Goal: Task Accomplishment & Management: Manage account settings

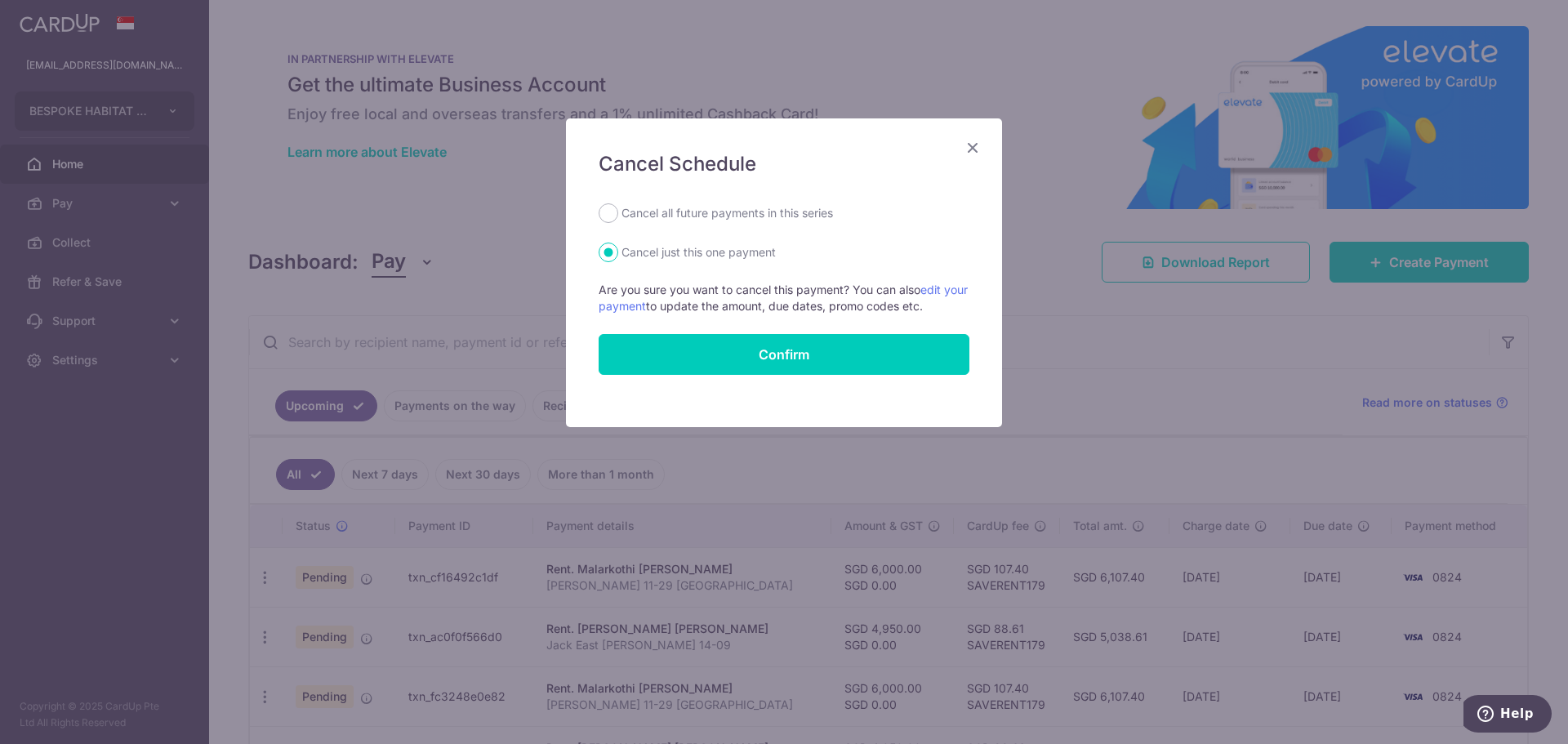
click at [727, 213] on label "Cancel all future payments in this series" at bounding box center [726, 213] width 211 height 20
click at [619, 213] on input "Cancel all future payments in this series" at bounding box center [608, 213] width 20 height 20
radio input "true"
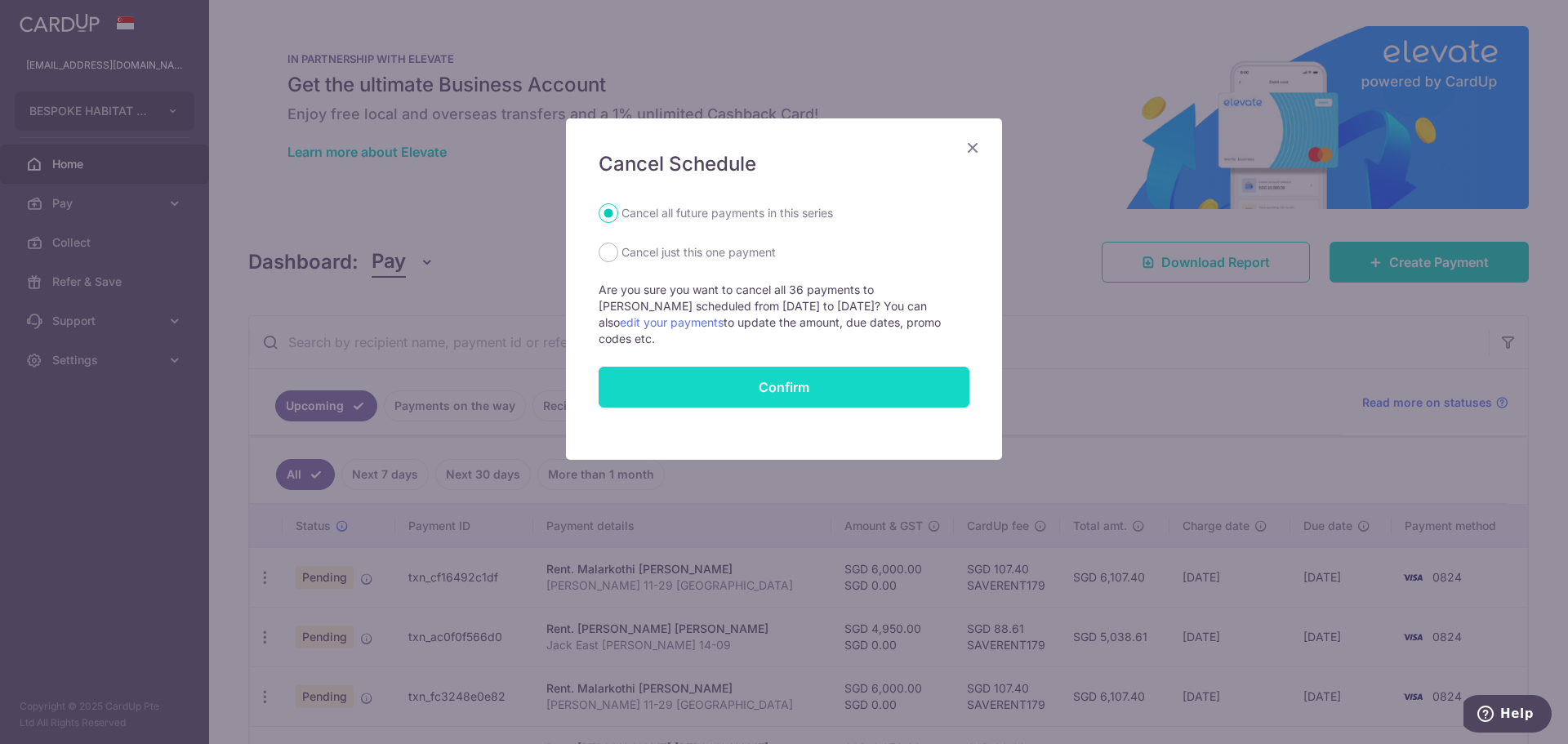
click at [731, 382] on input "Confirm" at bounding box center [784, 387] width 371 height 41
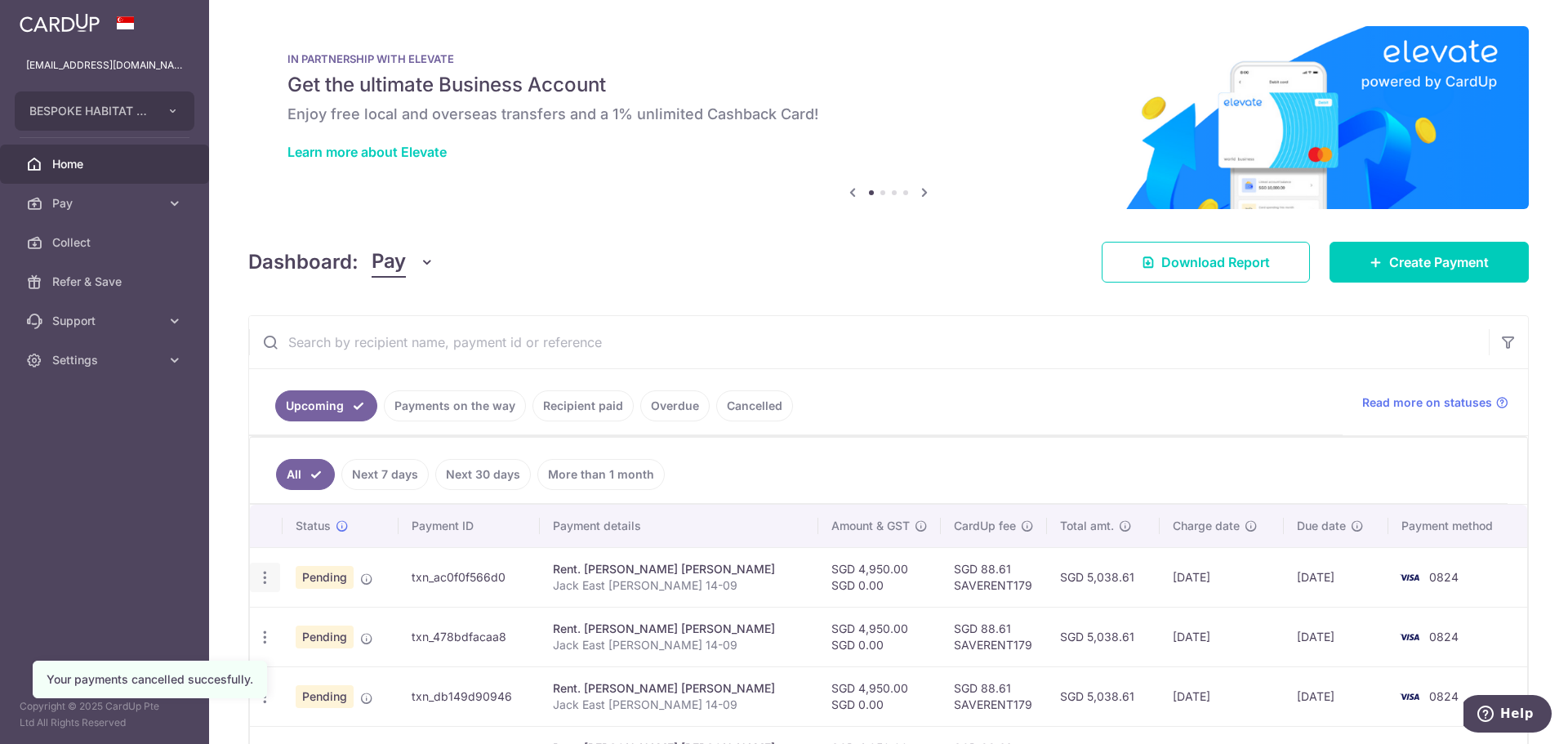
click at [265, 577] on icon "button" at bounding box center [265, 578] width 17 height 17
click at [305, 659] on span "Cancel payment" at bounding box center [351, 662] width 109 height 20
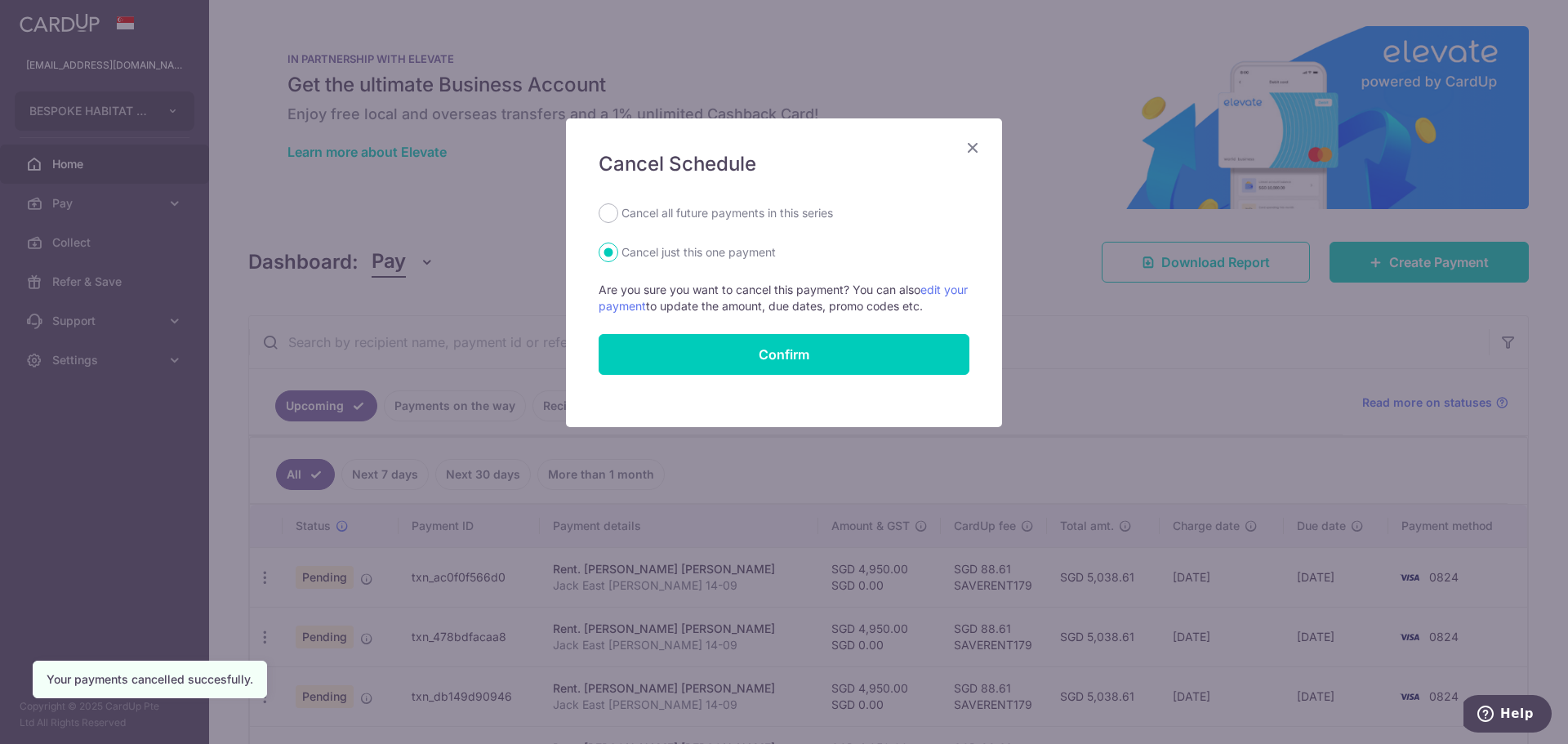
click at [705, 201] on div "Cancel Schedule Cancel all future payments in this series Cancel just this one …" at bounding box center [784, 273] width 436 height 309
click at [708, 210] on label "Cancel all future payments in this series" at bounding box center [726, 213] width 211 height 20
click at [619, 210] on input "Cancel all future payments in this series" at bounding box center [608, 213] width 20 height 20
radio input "true"
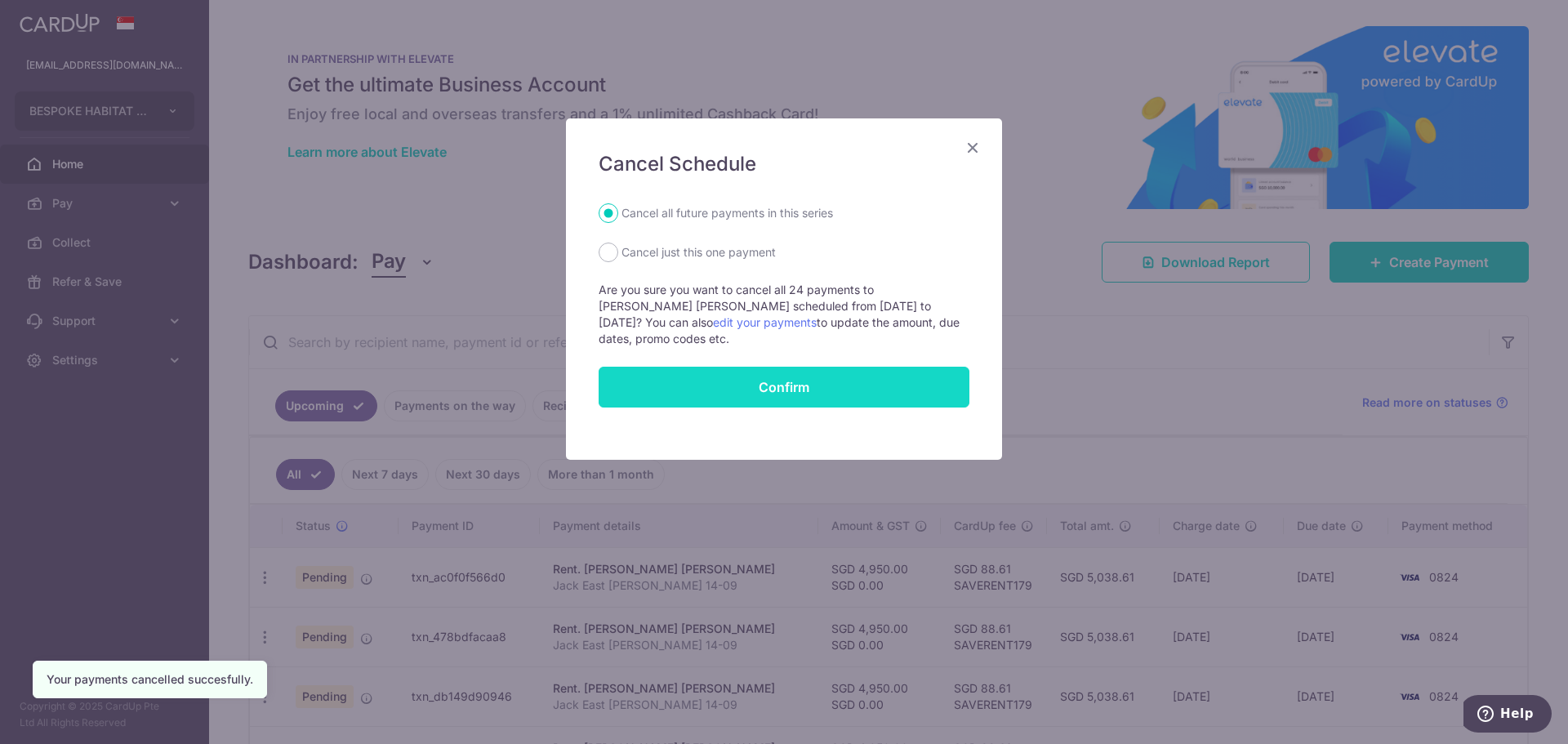
click at [738, 387] on input "Confirm" at bounding box center [784, 387] width 371 height 41
